Goal: Find contact information: Find contact information

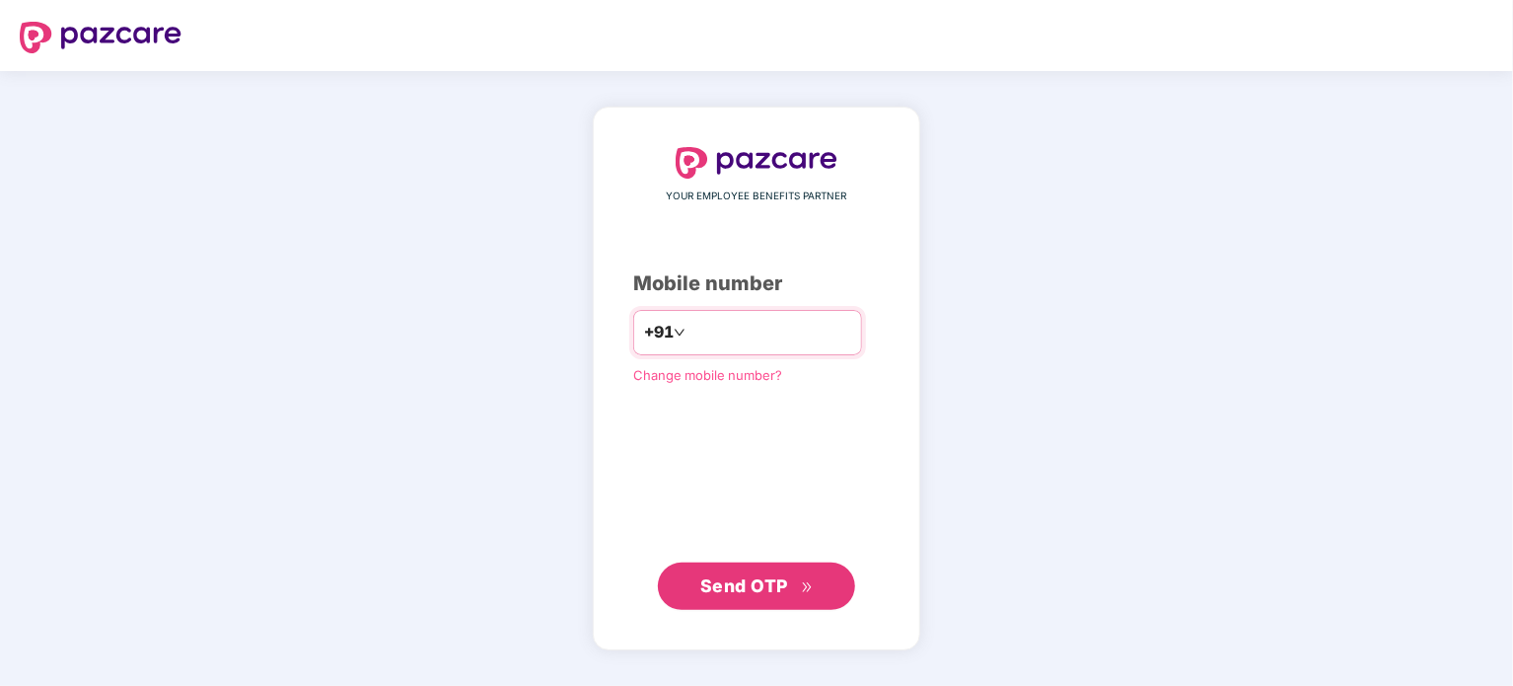
type input "**********"
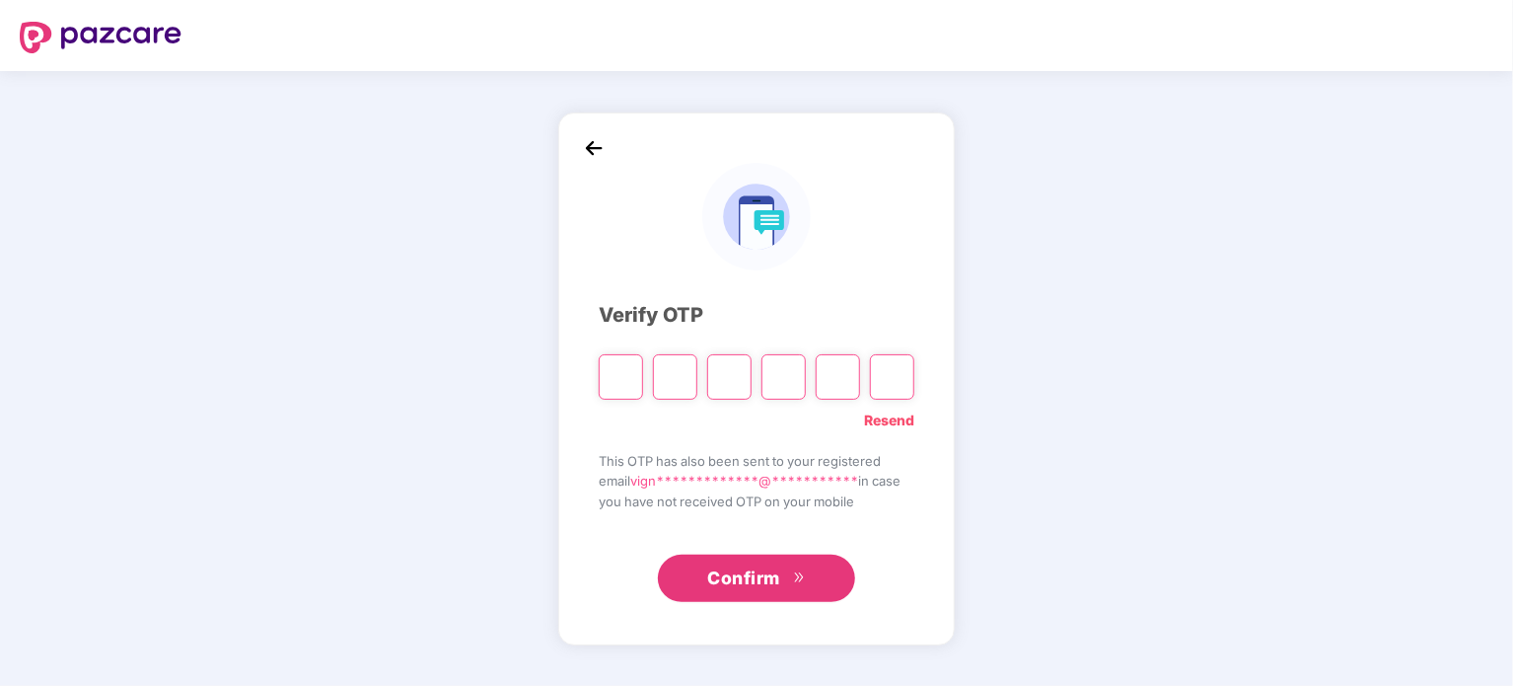
type input "*"
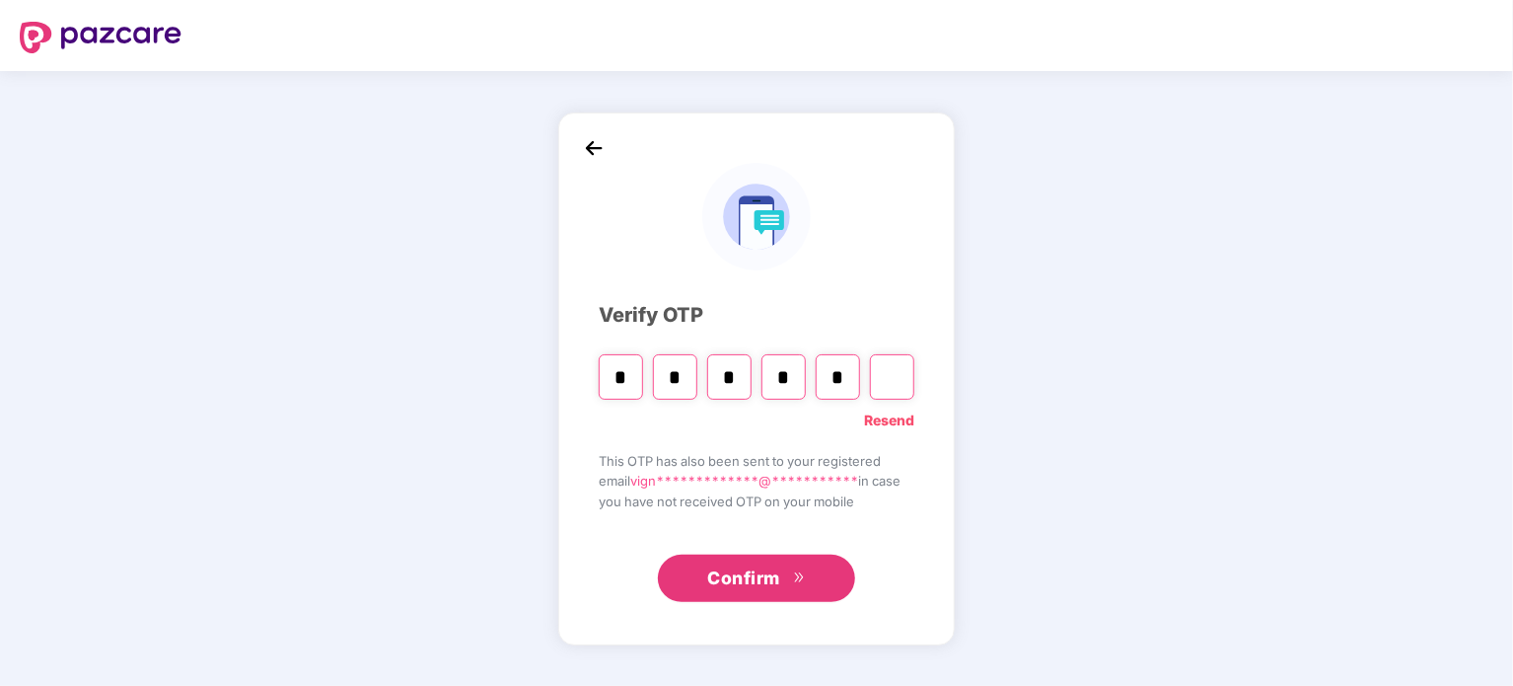
type input "*"
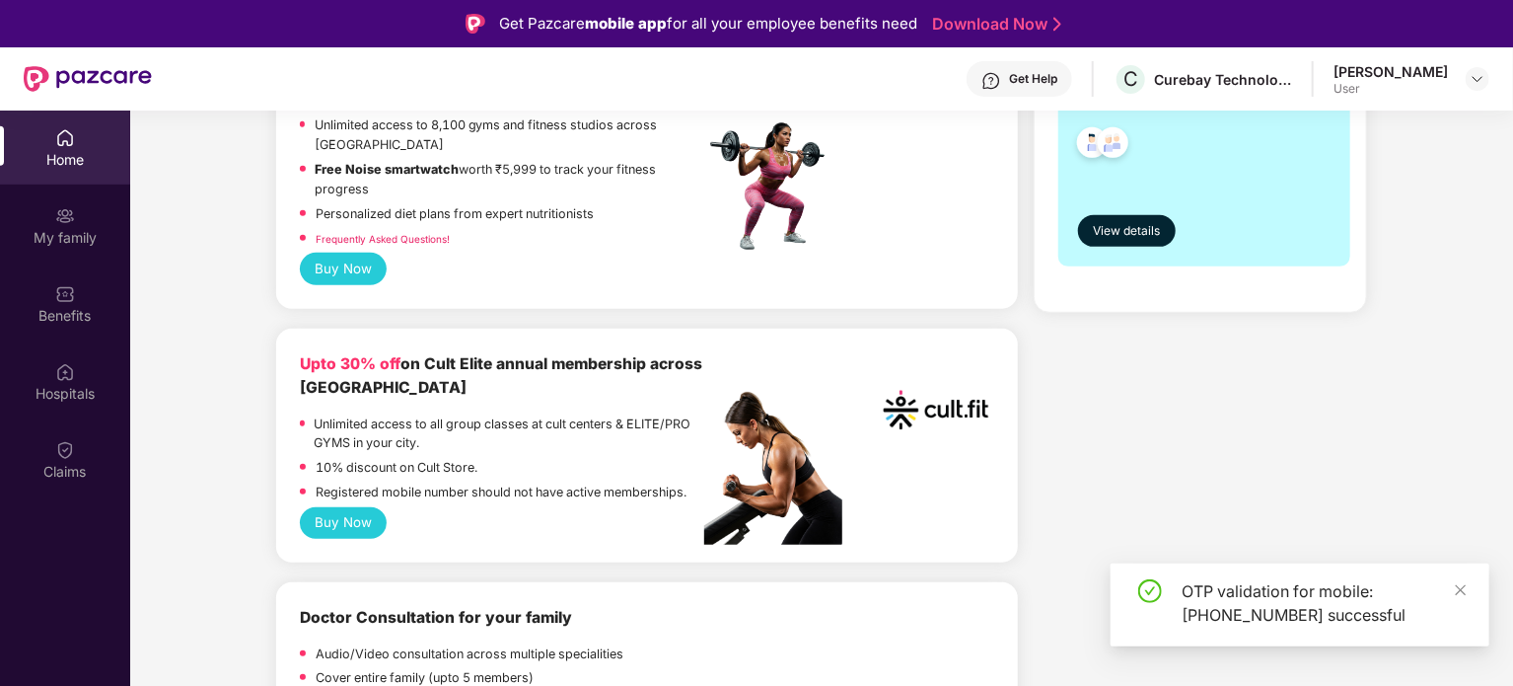
scroll to position [592, 0]
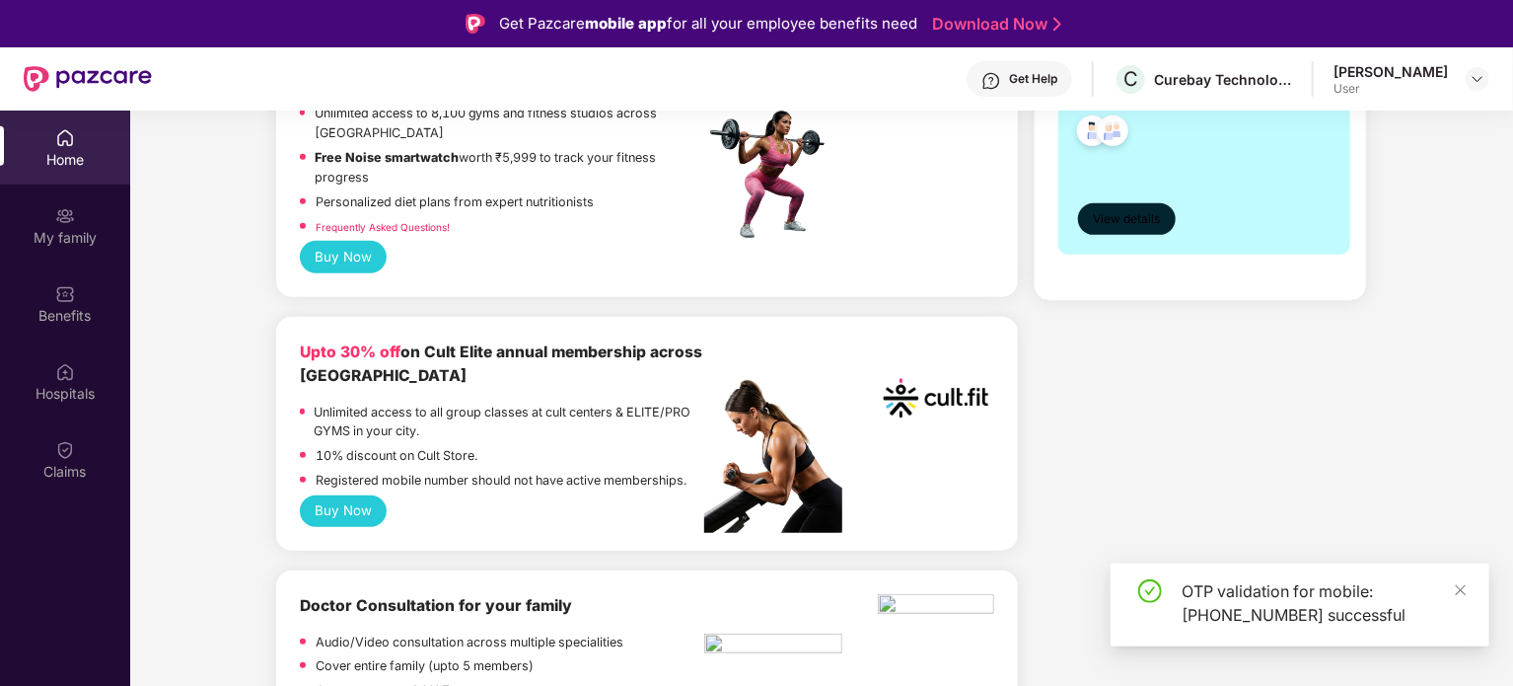
click at [1129, 208] on button "View details" at bounding box center [1127, 219] width 98 height 32
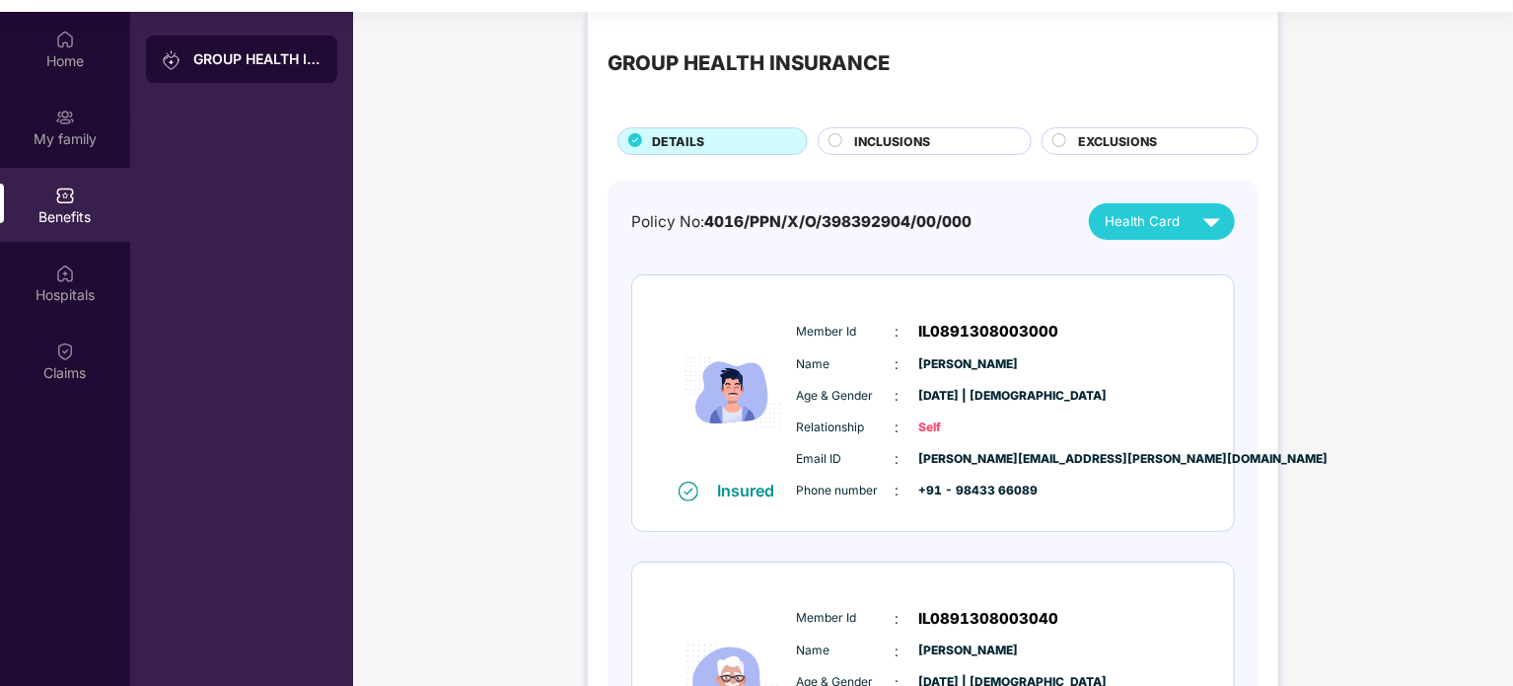
scroll to position [20, 0]
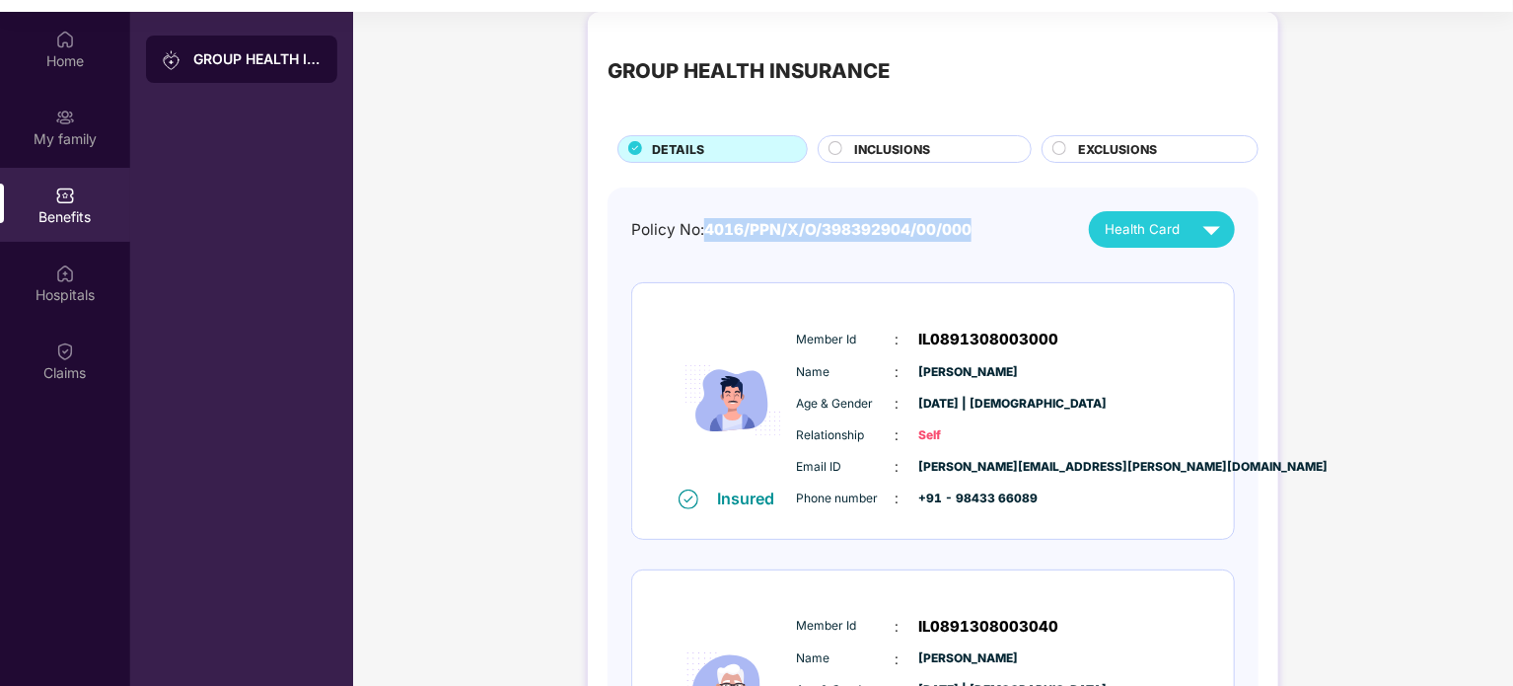
drag, startPoint x: 706, startPoint y: 231, endPoint x: 1012, endPoint y: 211, distance: 306.5
click at [1012, 211] on div "Policy No: 4016/PPN/X/O/398392904/00/000 Health Card" at bounding box center [933, 229] width 604 height 37
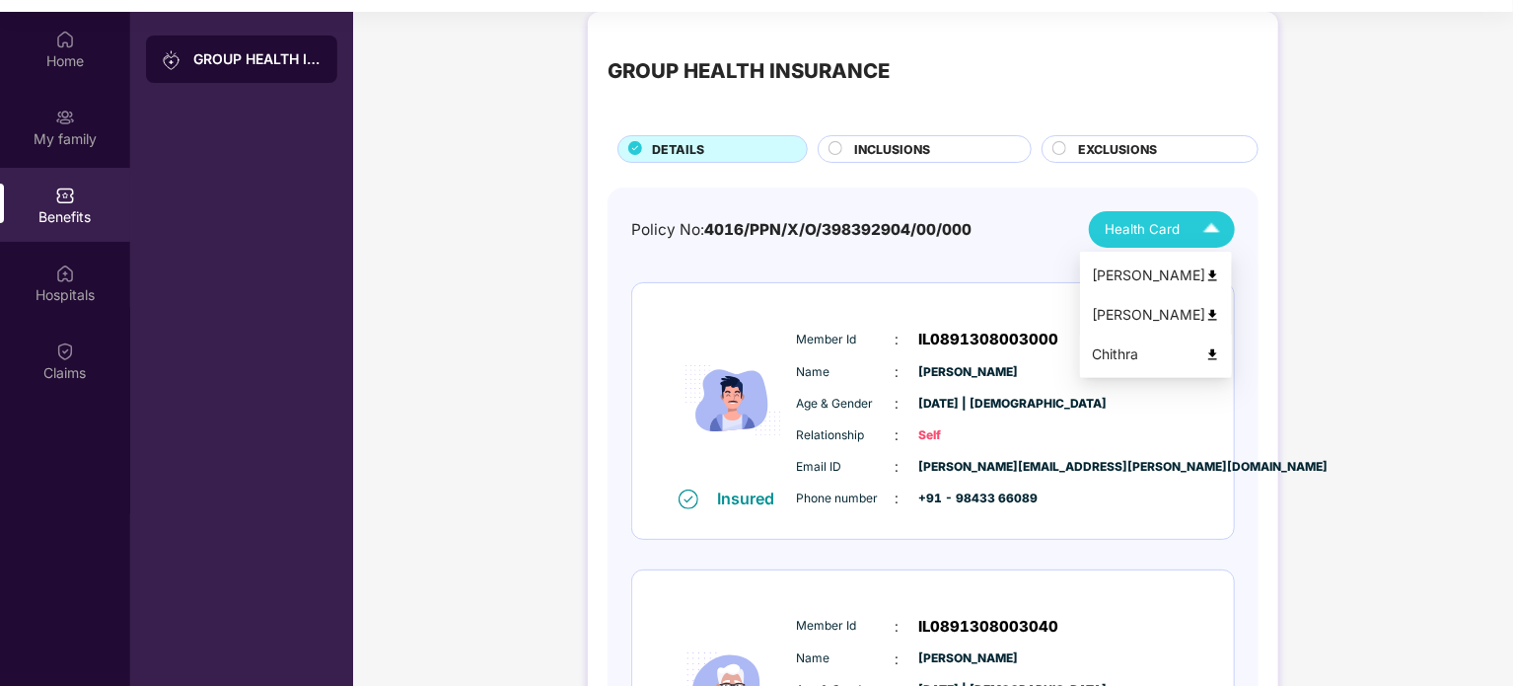
click at [1164, 358] on div "Chithra" at bounding box center [1156, 354] width 128 height 22
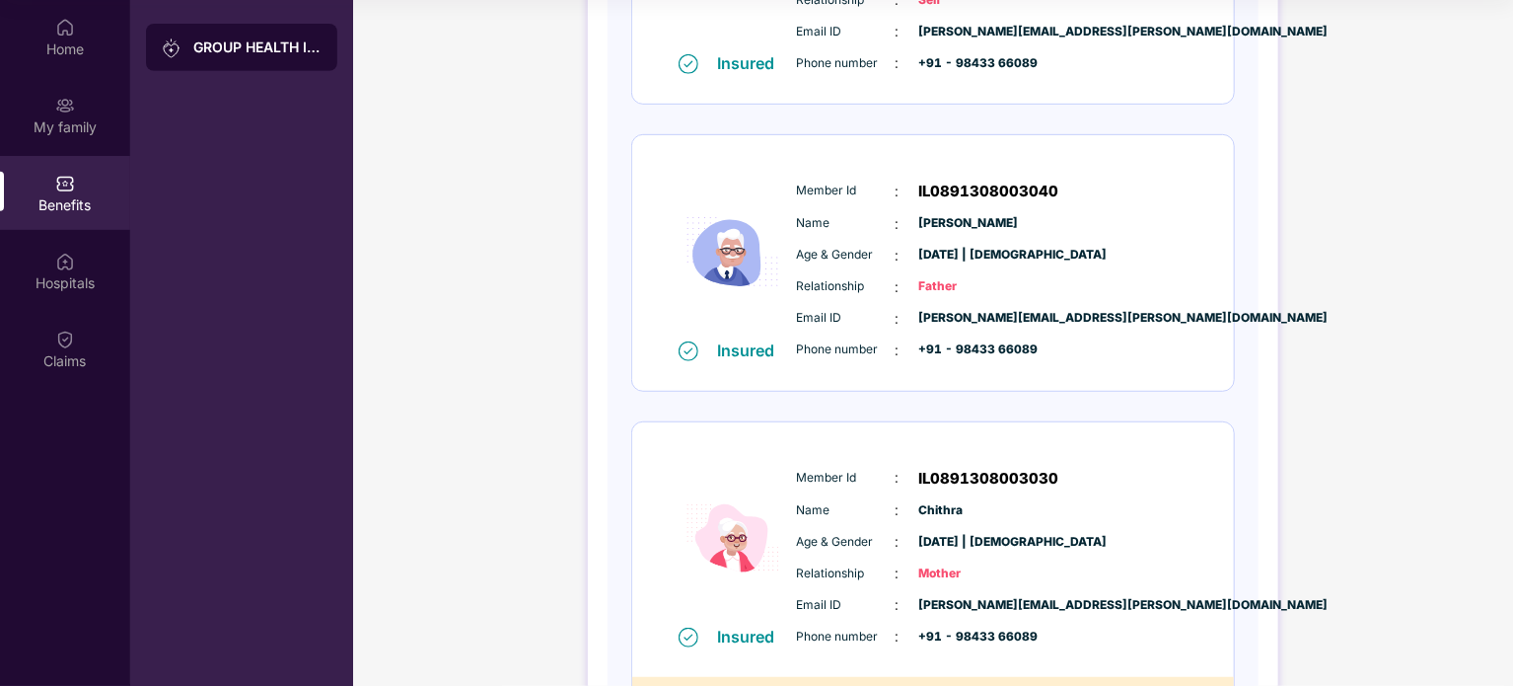
scroll to position [217, 0]
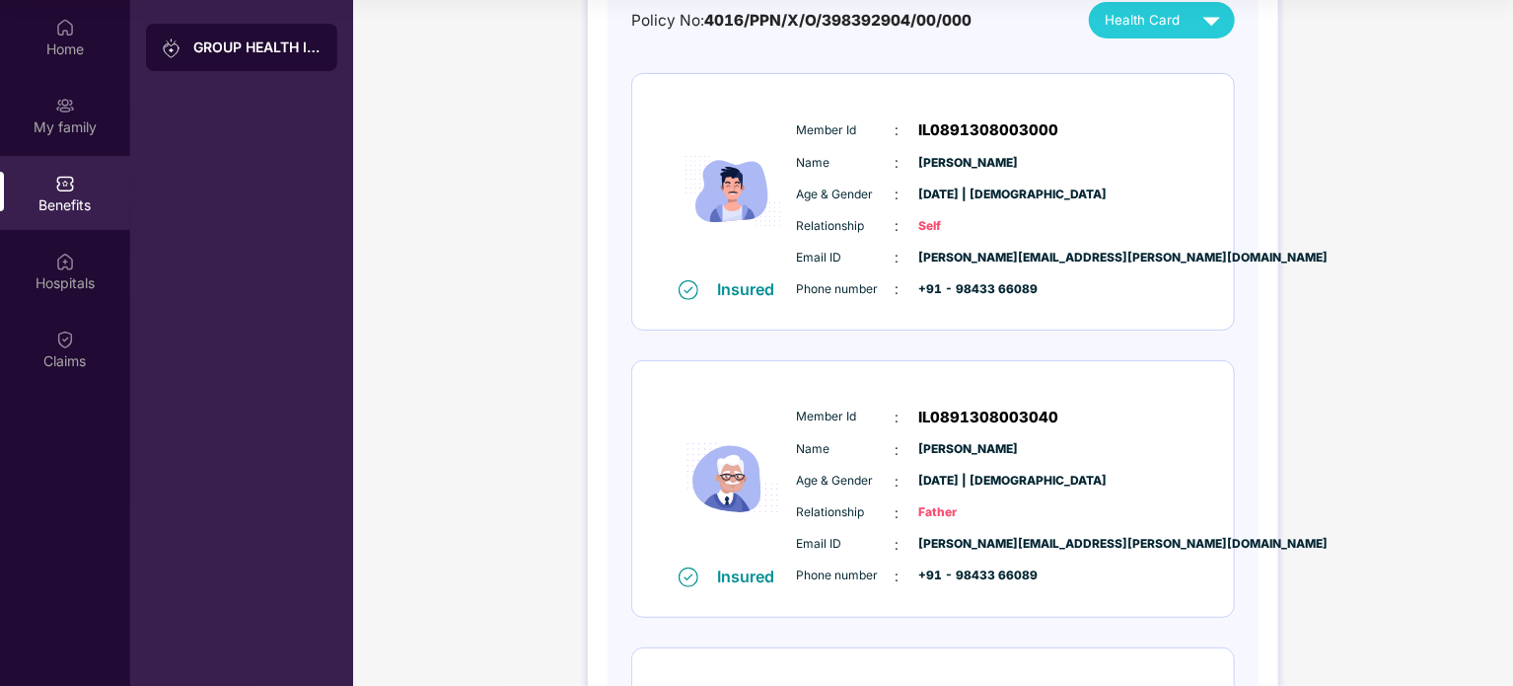
click at [1132, 141] on div "Member Id : IL0891308003000 Name : [PERSON_NAME] Age & Gender : [DATE] | [DEMOG…" at bounding box center [993, 209] width 402 height 201
click at [1117, 145] on div "Chithra" at bounding box center [1156, 145] width 128 height 22
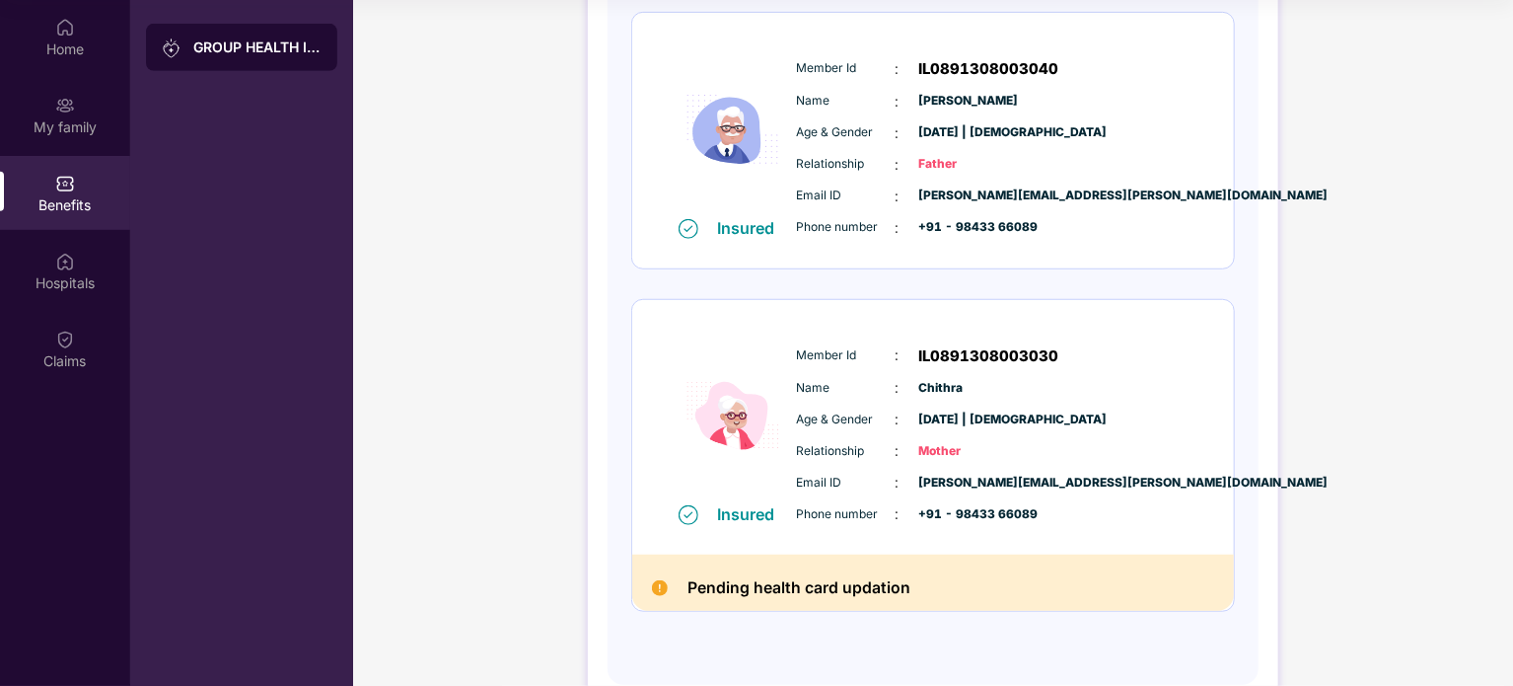
scroll to position [612, 0]
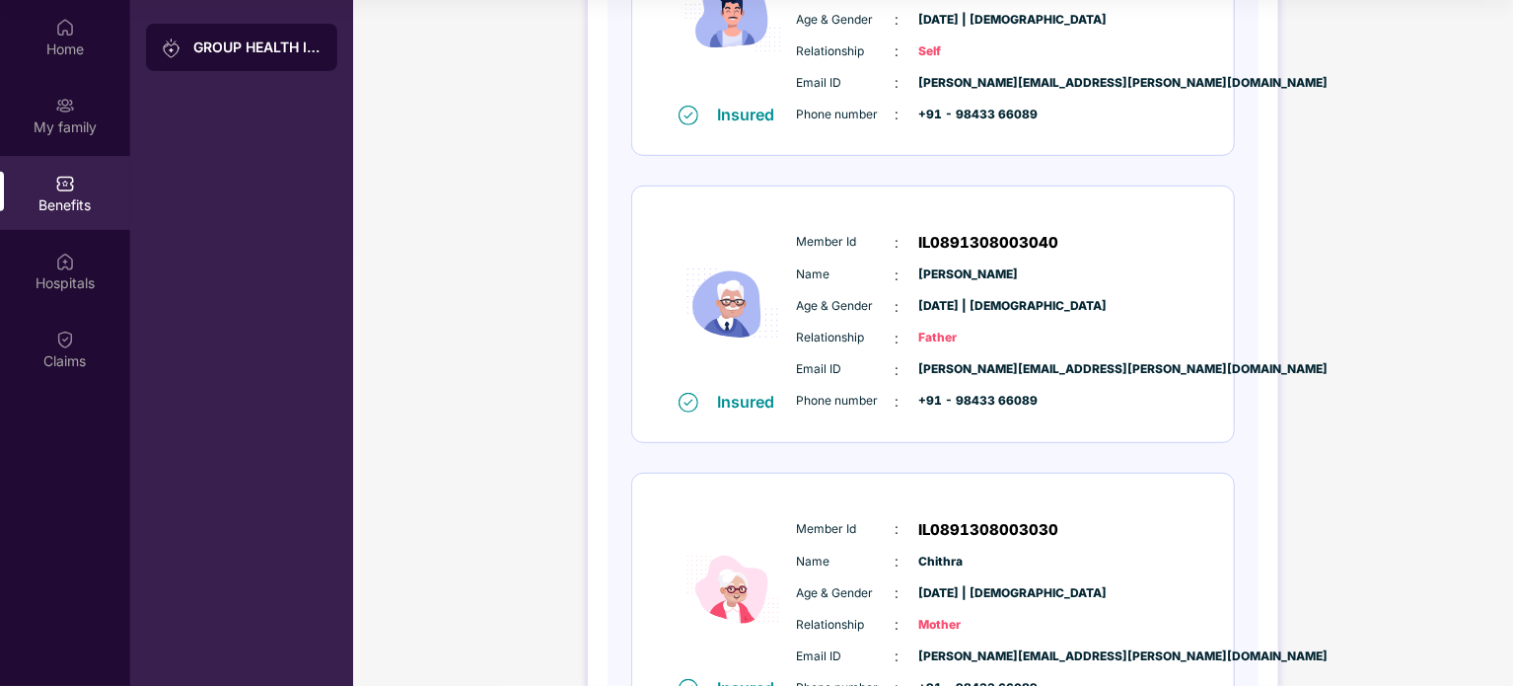
scroll to position [395, 0]
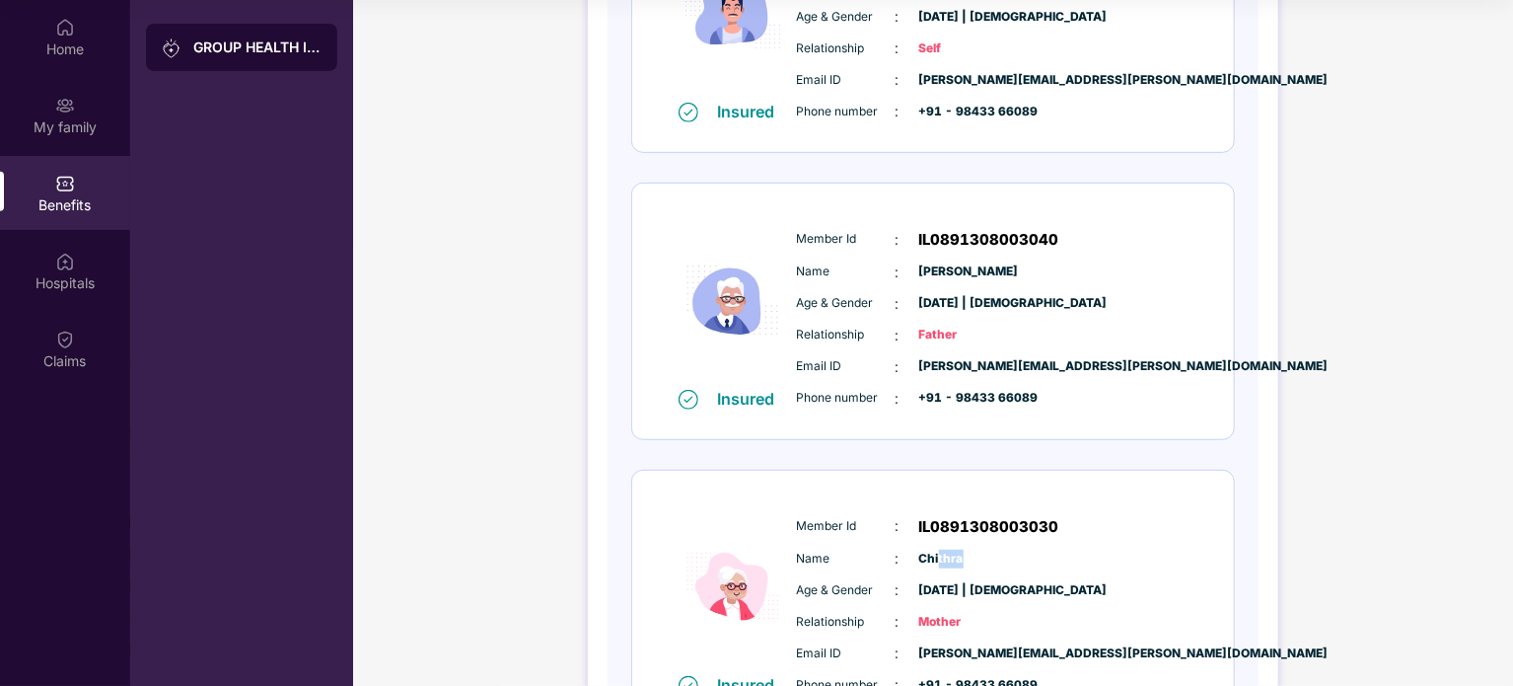
drag, startPoint x: 937, startPoint y: 560, endPoint x: 965, endPoint y: 560, distance: 27.6
click at [965, 560] on span "Chithra" at bounding box center [969, 559] width 99 height 19
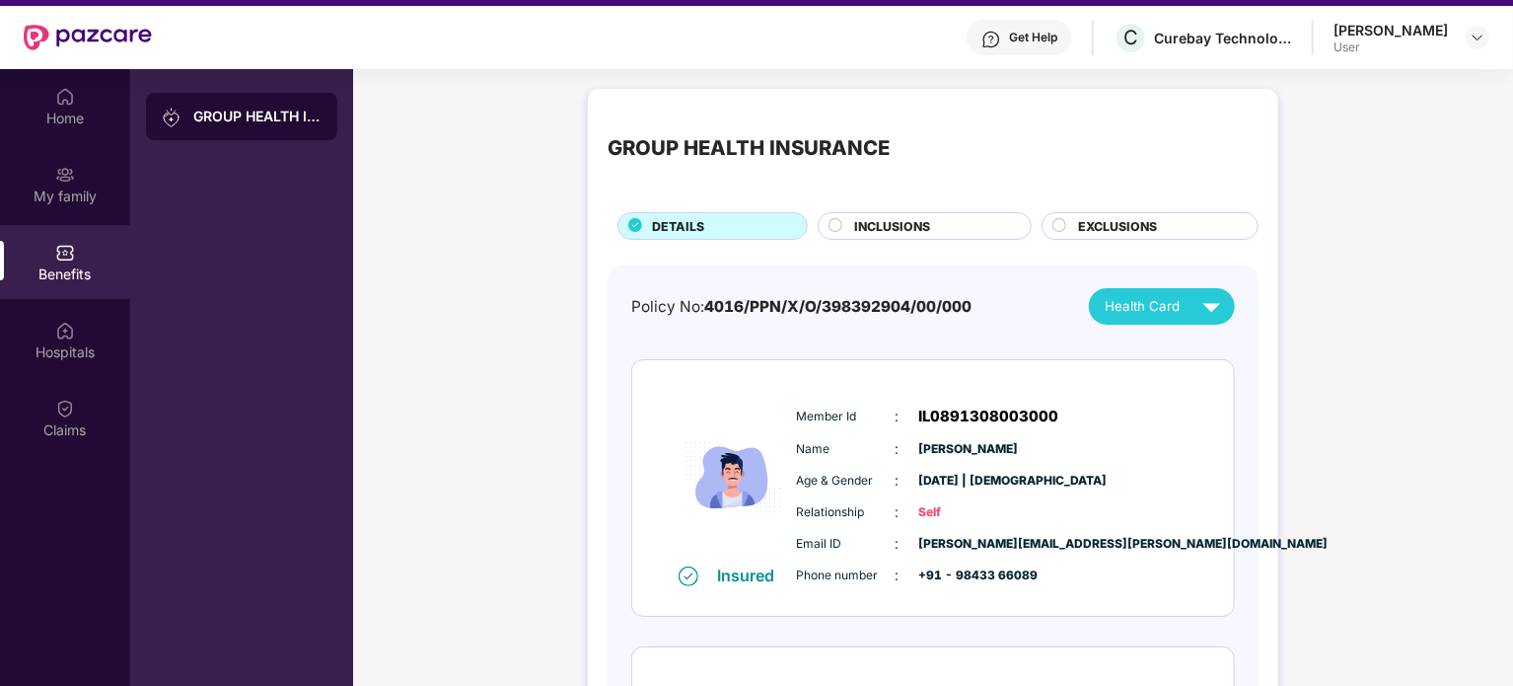
scroll to position [0, 0]
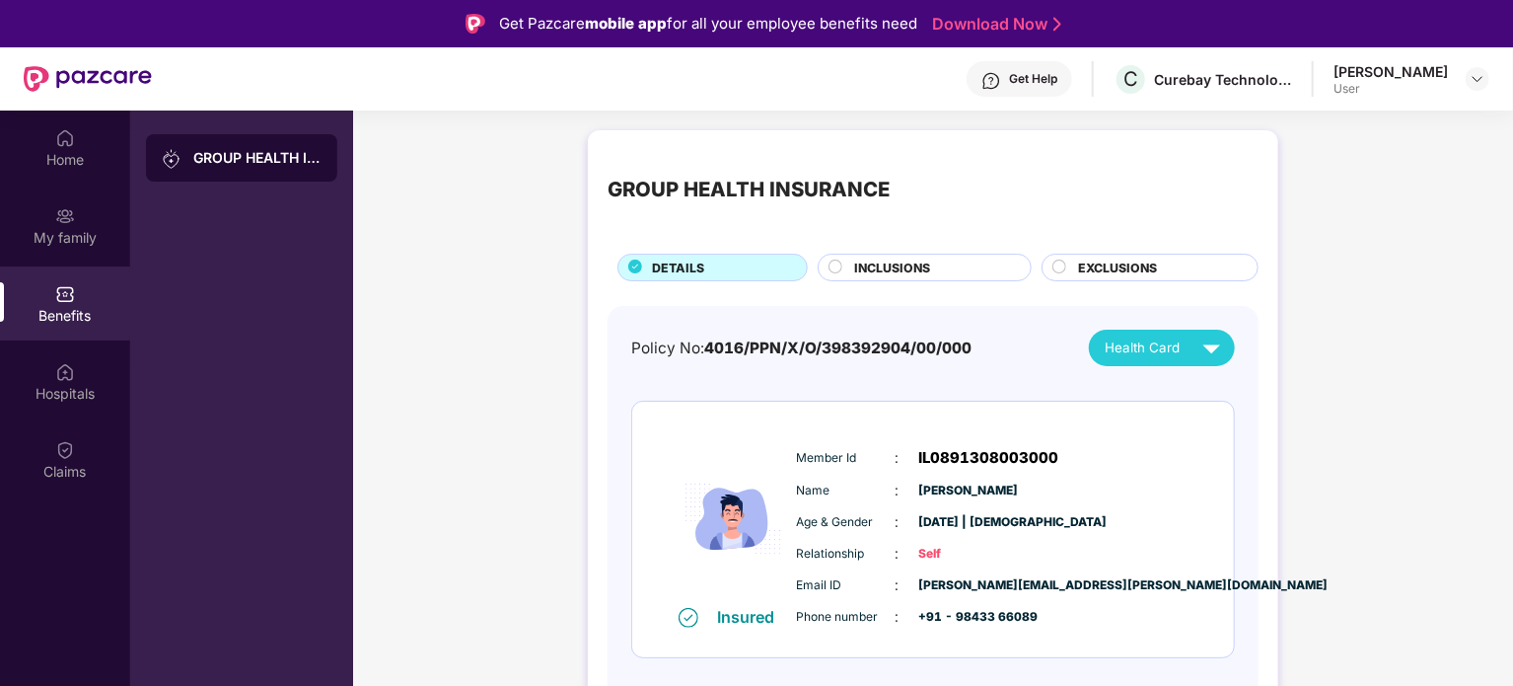
click at [1044, 80] on div "Get Help" at bounding box center [1020, 79] width 106 height 36
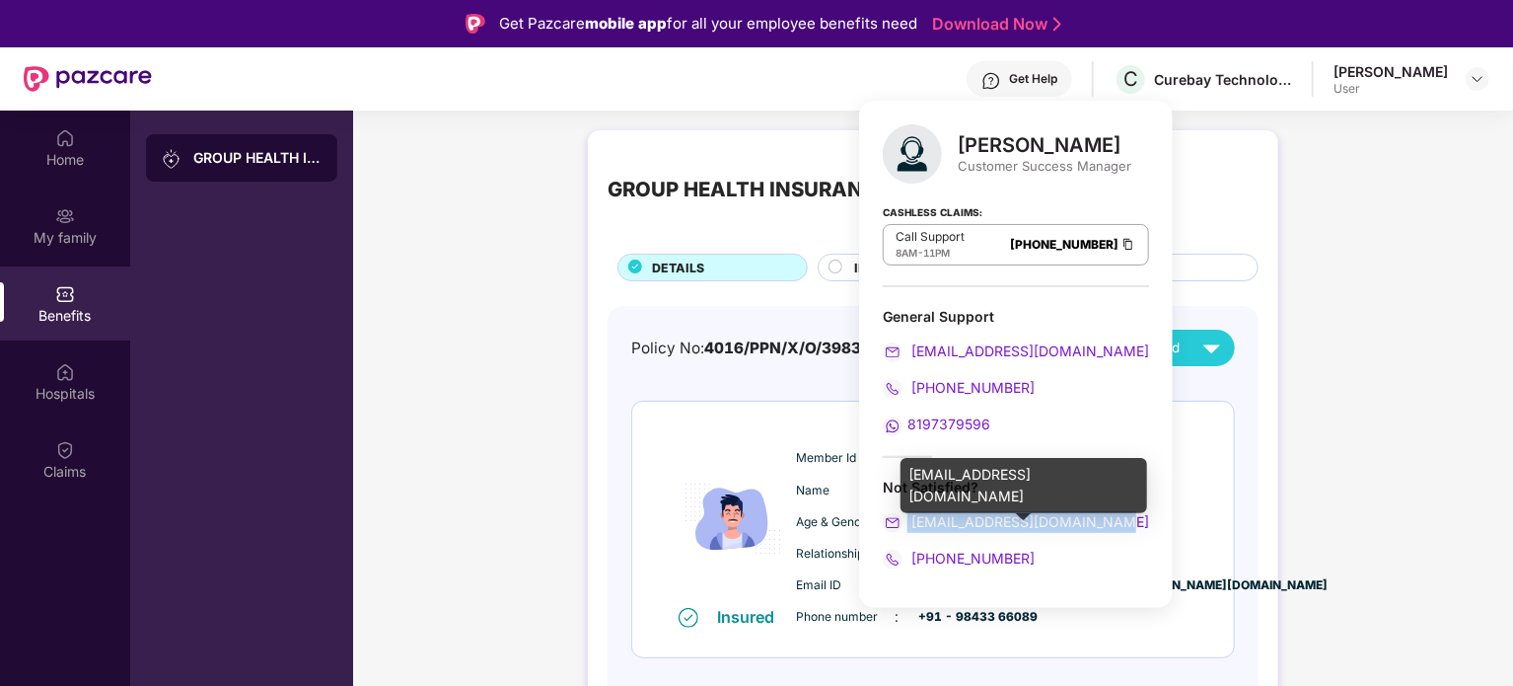
drag, startPoint x: 1115, startPoint y: 513, endPoint x: 965, endPoint y: 457, distance: 160.2
click at [904, 515] on div "marrisha.gupta@pazcare.com" at bounding box center [1016, 522] width 266 height 22
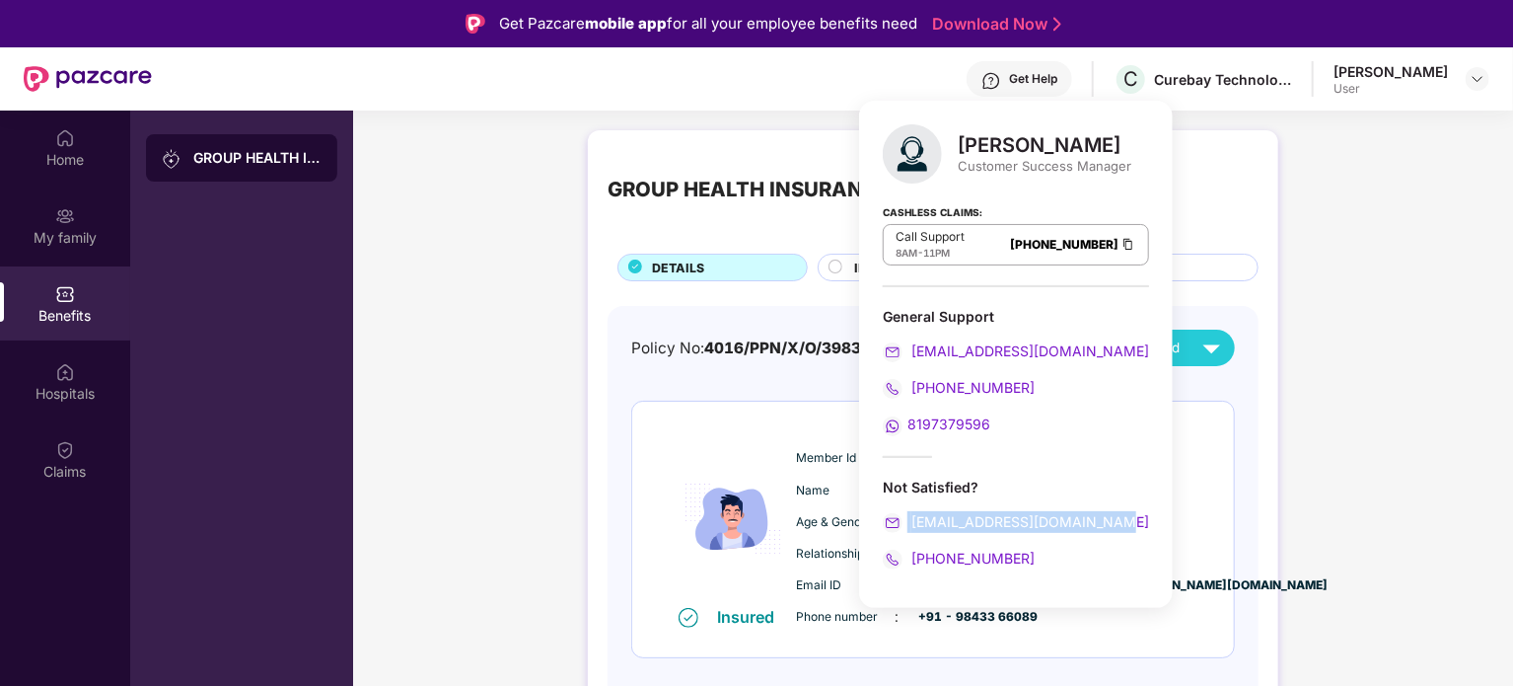
copy span "marrisha.gupta@pazcare.com"
